Goal: Information Seeking & Learning: Learn about a topic

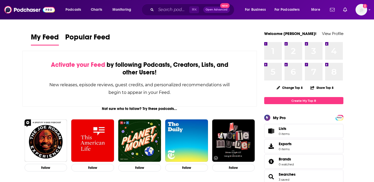
click at [180, 3] on div "Podcasts Charts Monitoring ⌘ K Open Advanced New For Business For Podcasters Mo…" at bounding box center [187, 10] width 374 height 20
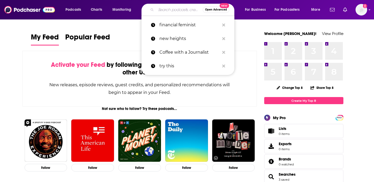
click at [177, 9] on input "Search podcasts, credits, & more..." at bounding box center [179, 10] width 47 height 8
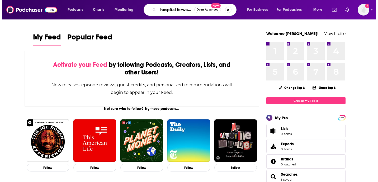
scroll to position [0, 1]
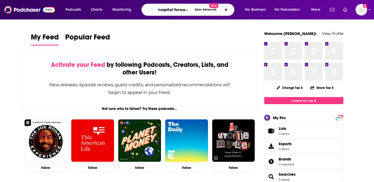
type input "hospital forward"
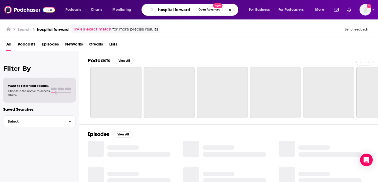
click at [173, 9] on input "hospital forward" at bounding box center [176, 10] width 40 height 8
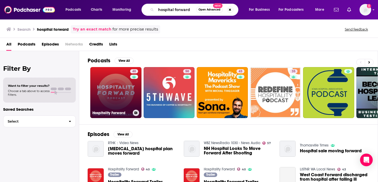
click at [116, 92] on link "40 Hospitality Forward" at bounding box center [115, 92] width 51 height 51
